Goal: Task Accomplishment & Management: Complete application form

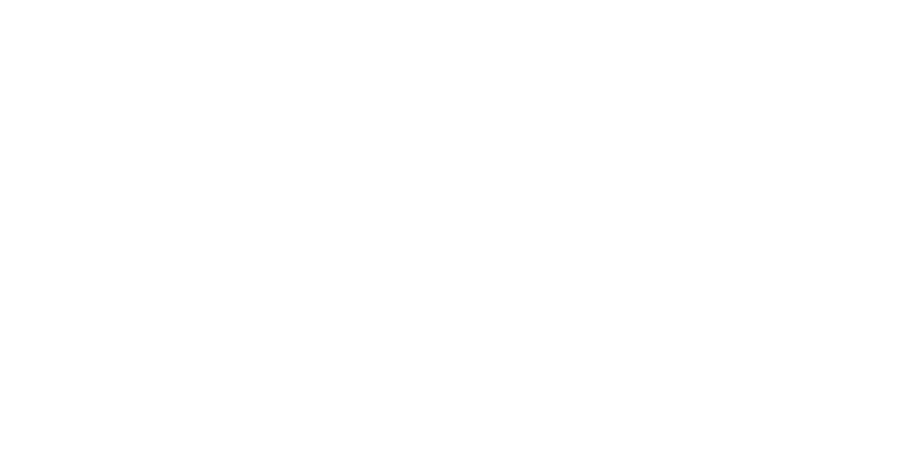
drag, startPoint x: 105, startPoint y: 100, endPoint x: 100, endPoint y: 114, distance: 15.4
click at [0, 0] on div "Sign in to your Marketing 360® account Forgot Password? Sign In OR Sign in with…" at bounding box center [0, 0] width 0 height 0
click at [0, 0] on input "text" at bounding box center [0, 0] width 0 height 0
type input "[PERSON_NAME][EMAIL_ADDRESS][PERSON_NAME][DOMAIN_NAME]"
click at [0, 0] on input "Sign In" at bounding box center [0, 0] width 0 height 0
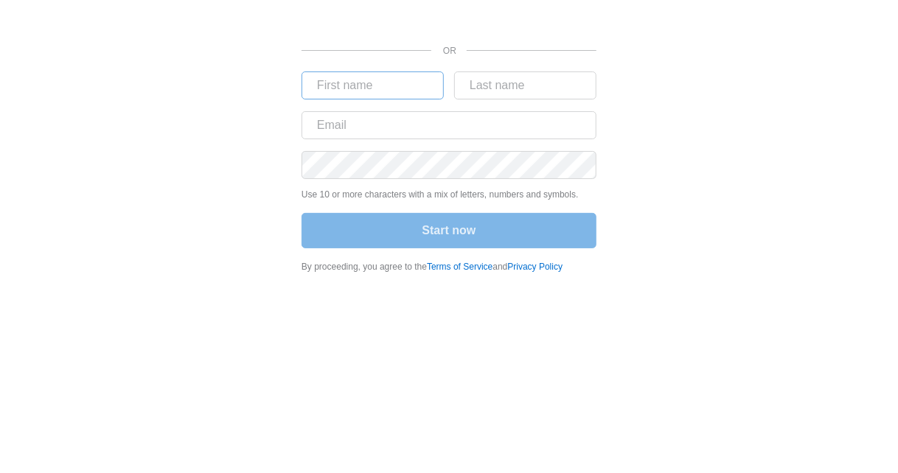
click at [339, 100] on form "Use 10 or more characters with a mix of letters, numbers and symbols. Start now" at bounding box center [449, 162] width 295 height 180
click at [339, 88] on input "text" at bounding box center [373, 86] width 142 height 28
type input "michael"
type input "henken"
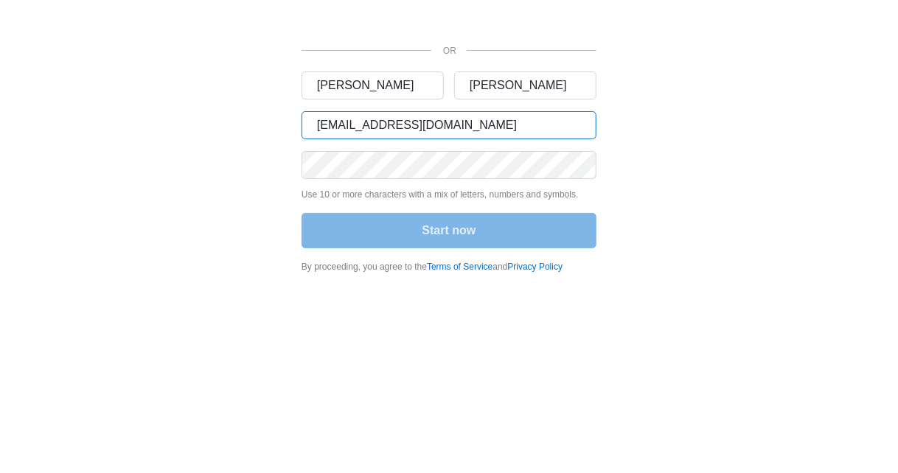
click at [425, 123] on input "mikehenken@gmail.com" at bounding box center [449, 125] width 295 height 28
type input "michael.henken+9-11-25@madwire.com"
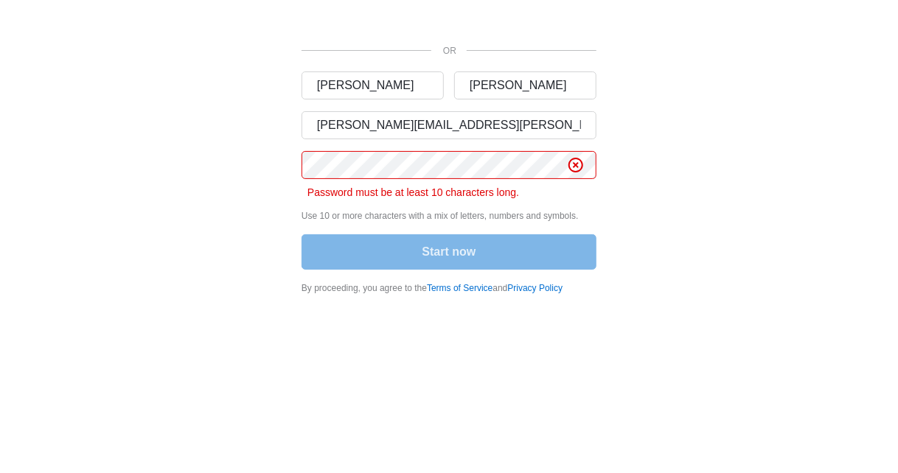
click at [764, 212] on div "OR michael henken michael.henken+9-11-25@madwire.com Password must be at least …" at bounding box center [448, 152] width 853 height 304
click at [469, 259] on div "Start now" at bounding box center [449, 253] width 295 height 38
drag, startPoint x: 480, startPoint y: 203, endPoint x: 479, endPoint y: 194, distance: 9.6
click at [479, 203] on form "michael henken michael.henken+9-11-25@madwire.com Password must be at least 10 …" at bounding box center [449, 172] width 295 height 201
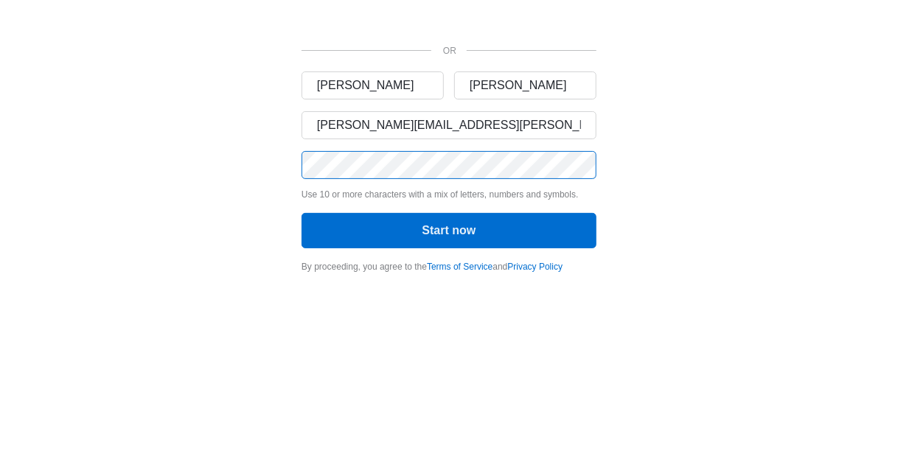
click at [302, 213] on button "Start now" at bounding box center [449, 230] width 295 height 35
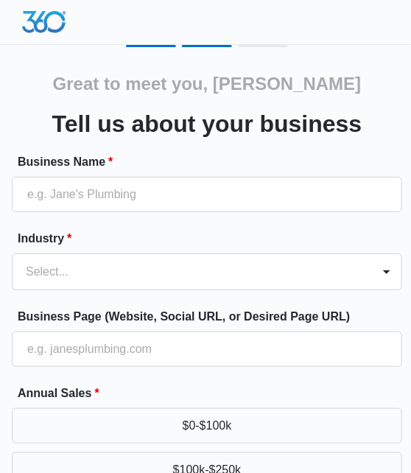
click at [129, 173] on div "Business Name *" at bounding box center [207, 182] width 391 height 59
click at [127, 212] on div at bounding box center [207, 194] width 391 height 35
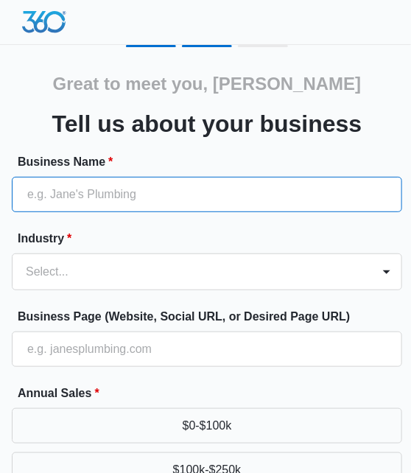
click at [164, 194] on input "Business Name *" at bounding box center [207, 194] width 391 height 35
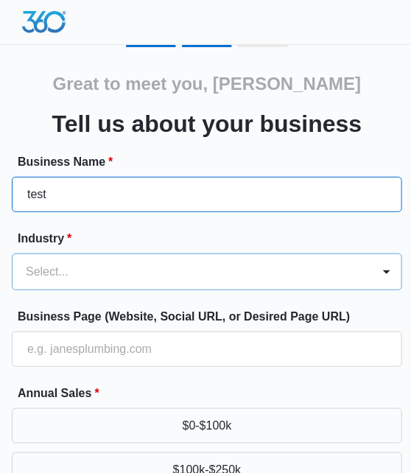
type input "test"
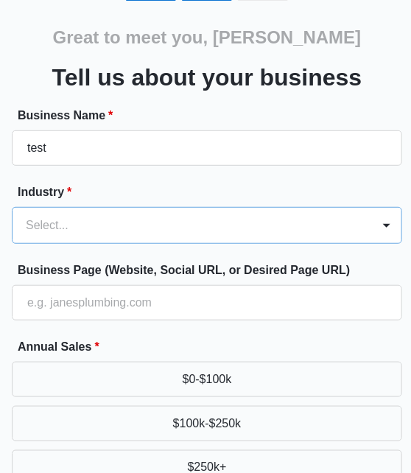
click at [27, 244] on div "Select..." at bounding box center [207, 225] width 391 height 37
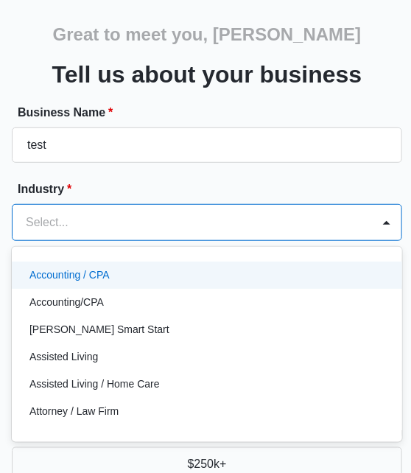
scroll to position [54, 0]
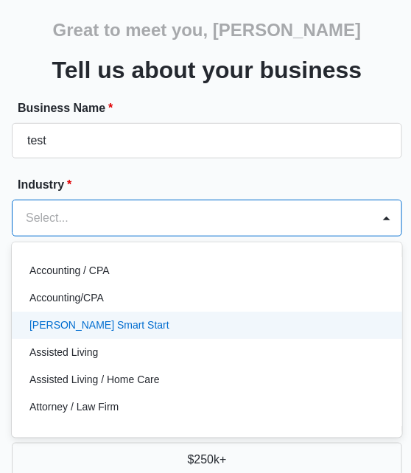
click at [88, 322] on p "[PERSON_NAME] Smart Start" at bounding box center [99, 325] width 140 height 15
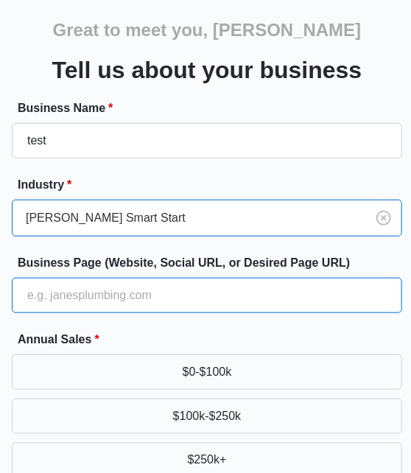
click at [130, 280] on input "Business Page (Website, Social URL, or Desired Page URL)" at bounding box center [207, 295] width 391 height 35
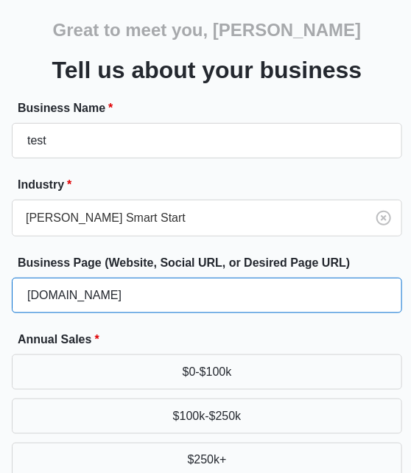
type input "[DOMAIN_NAME]"
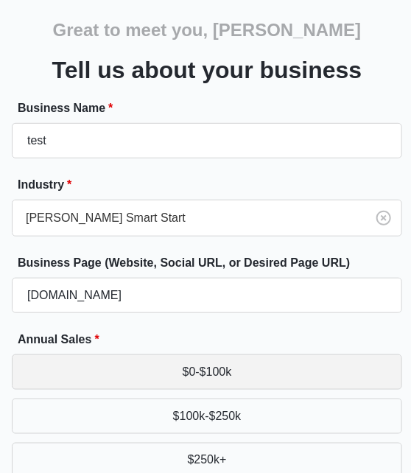
click at [159, 355] on button "$0-$100k" at bounding box center [207, 372] width 391 height 35
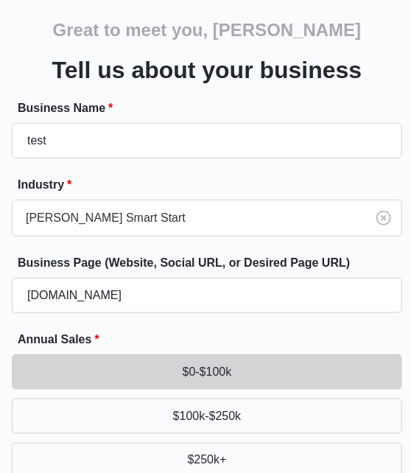
click at [165, 371] on button "$0-$100k" at bounding box center [207, 372] width 391 height 35
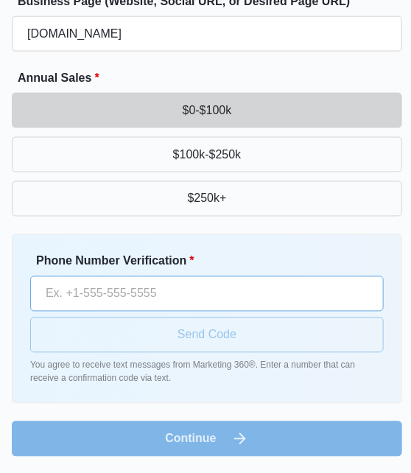
drag, startPoint x: 173, startPoint y: 317, endPoint x: 174, endPoint y: 308, distance: 9.0
click at [173, 315] on div "Phone Number Verification * Send Code You agree to receive text messages from M…" at bounding box center [207, 319] width 354 height 133
click at [173, 296] on input "Phone Number Verification *" at bounding box center [207, 293] width 354 height 35
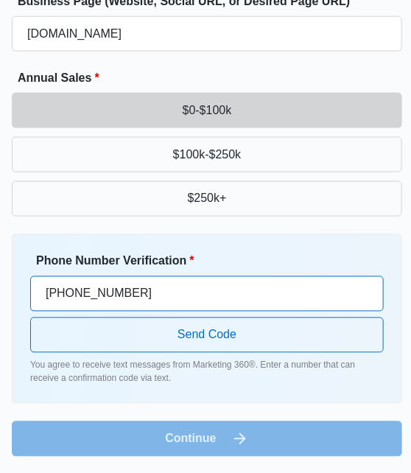
type input "[PHONE_NUMBER]"
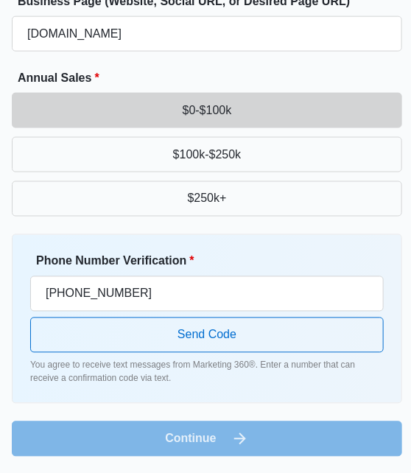
click at [398, 346] on div "Phone Number Verification * [PHONE_NUMBER] Send Code You agree to receive text …" at bounding box center [207, 319] width 391 height 170
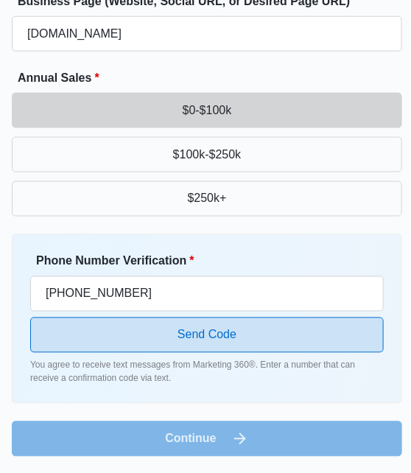
click at [298, 333] on button "Send Code" at bounding box center [207, 335] width 354 height 35
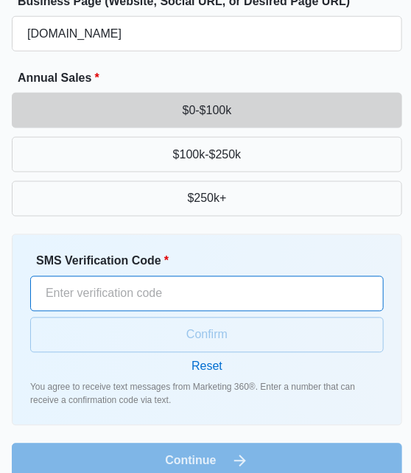
click at [293, 302] on input "SMS Verification Code *" at bounding box center [207, 293] width 354 height 35
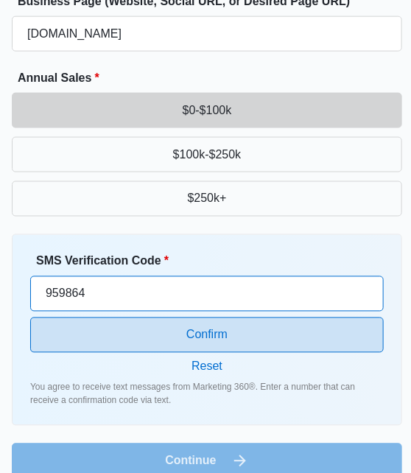
type input "959864"
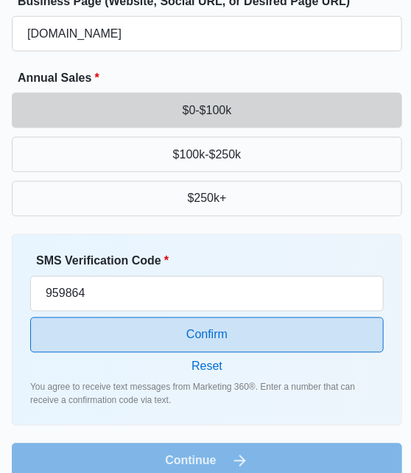
click at [281, 325] on button "Confirm" at bounding box center [207, 335] width 354 height 35
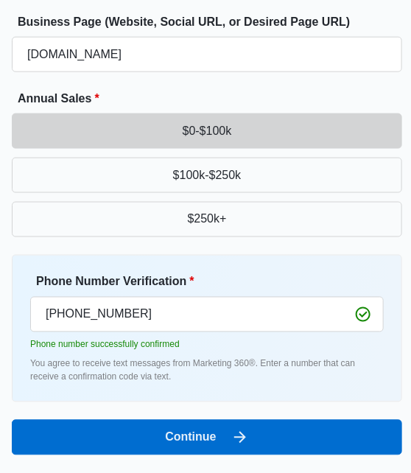
scroll to position [293, 0]
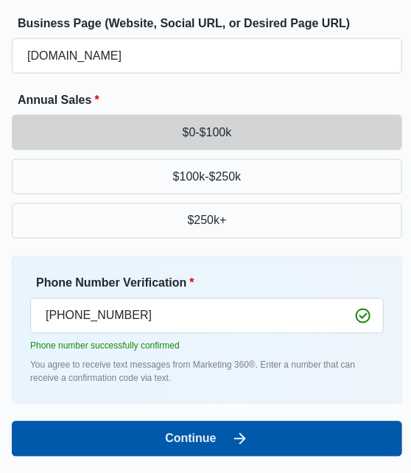
click at [270, 430] on button "Continue" at bounding box center [207, 439] width 391 height 35
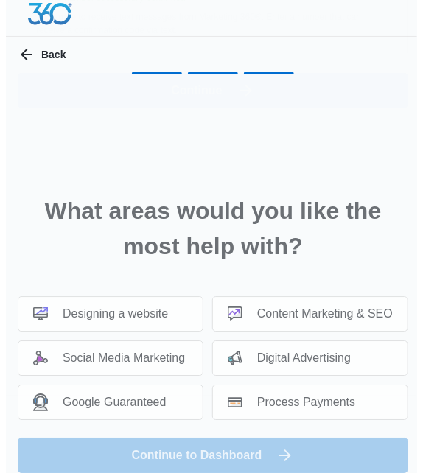
scroll to position [0, 0]
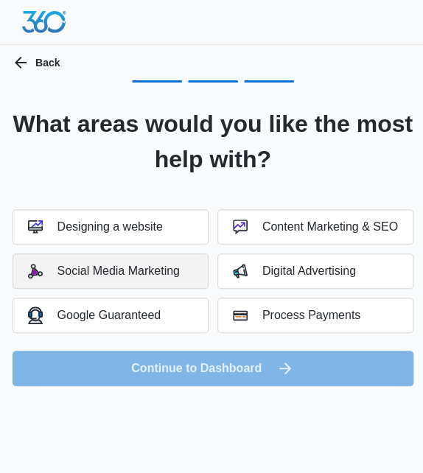
click at [161, 282] on button "Social Media Marketing" at bounding box center [111, 271] width 196 height 35
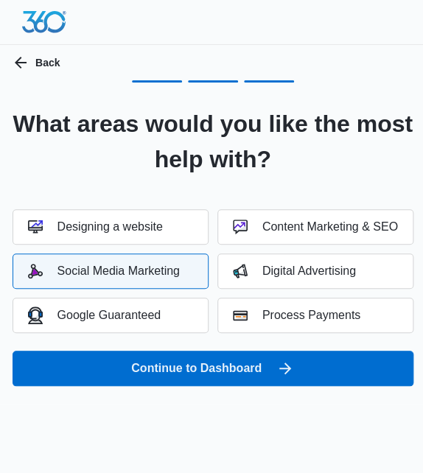
click at [236, 394] on div "What areas would you like the most help with? Designing a website Content Marke…" at bounding box center [213, 242] width 402 height 324
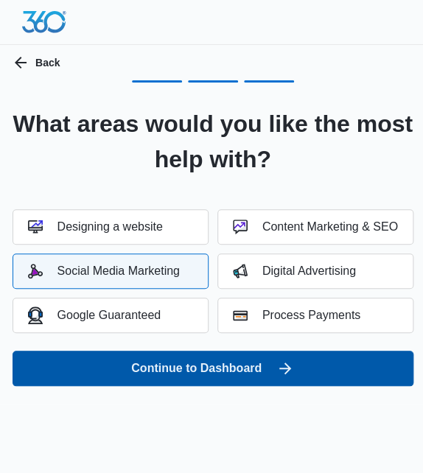
click at [229, 380] on button "Continue to Dashboard" at bounding box center [213, 368] width 401 height 35
